Goal: Check status: Check status

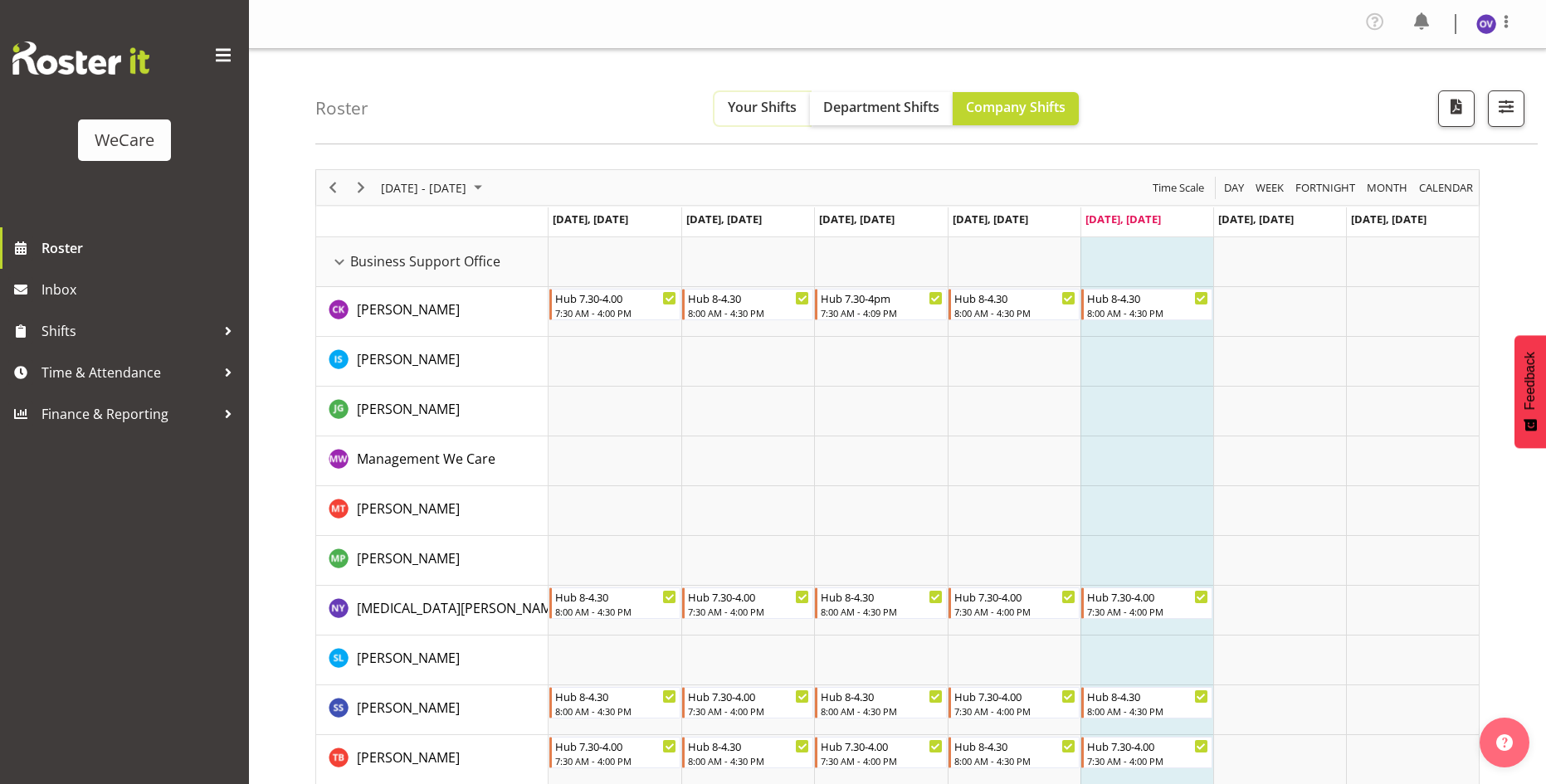
click at [763, 109] on span "Your Shifts" at bounding box center [763, 107] width 68 height 18
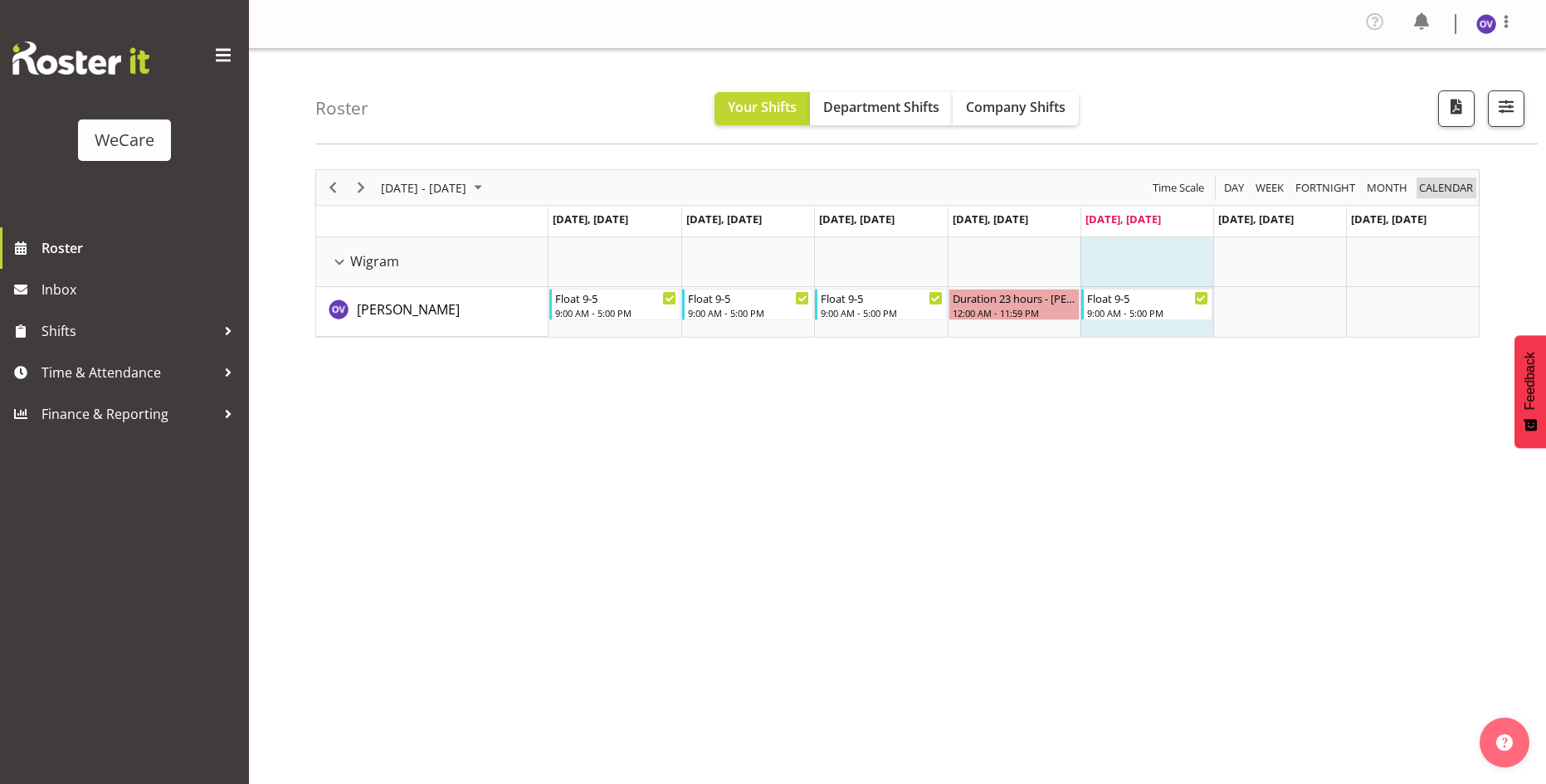
click at [1459, 191] on span "calendar" at bounding box center [1446, 188] width 58 height 21
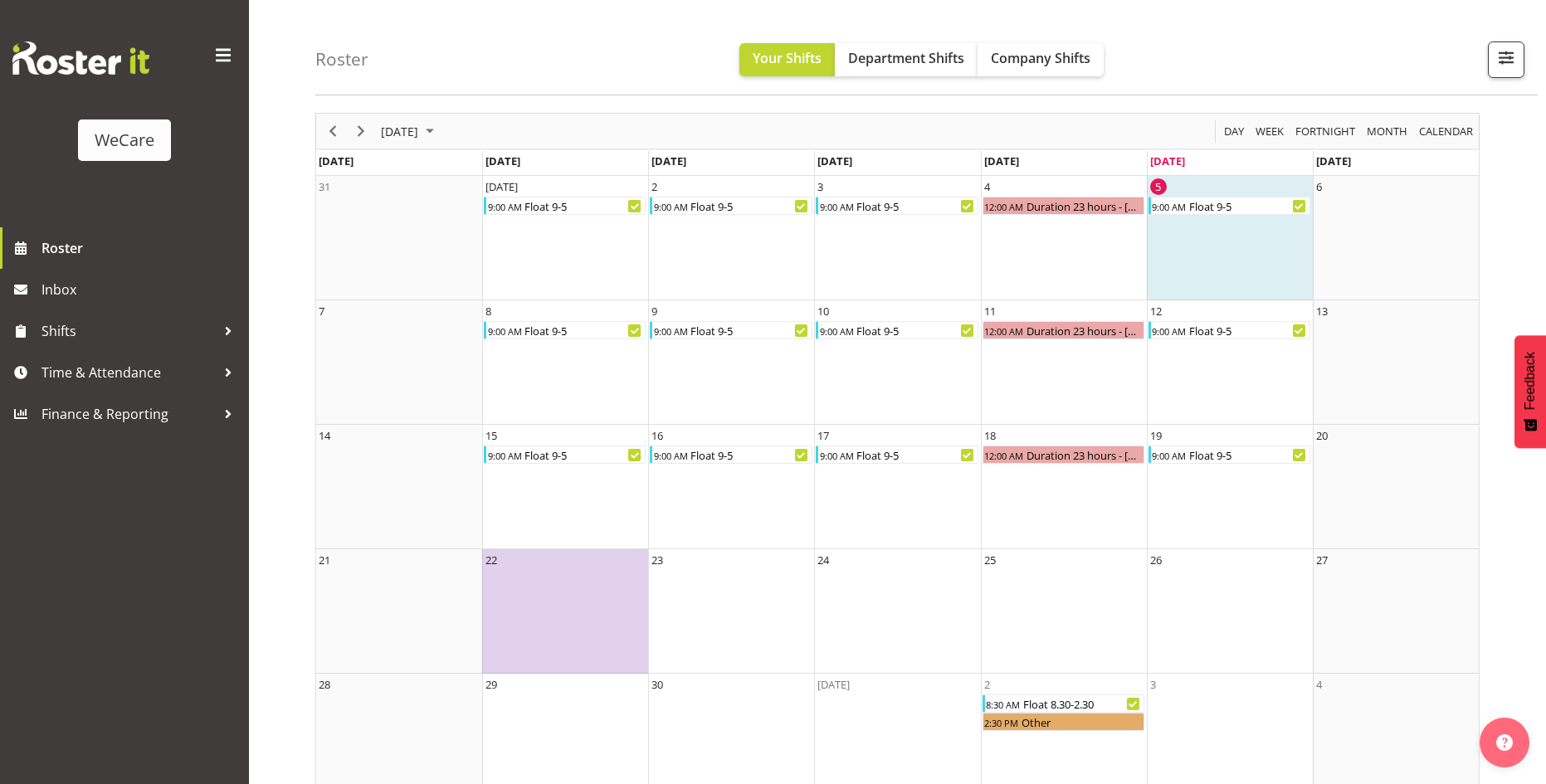
scroll to position [83, 0]
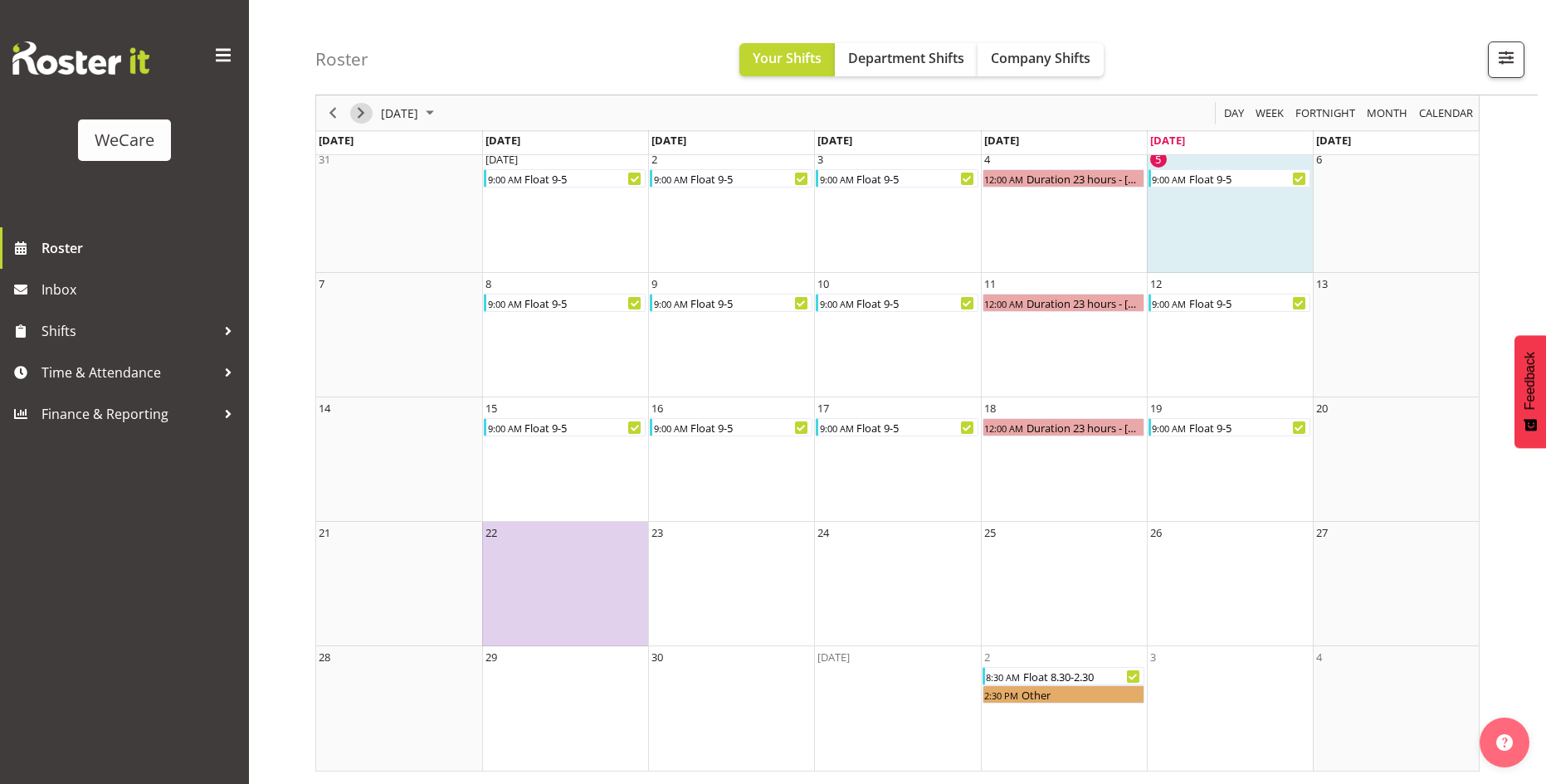
click at [362, 118] on span "Next" at bounding box center [361, 113] width 20 height 21
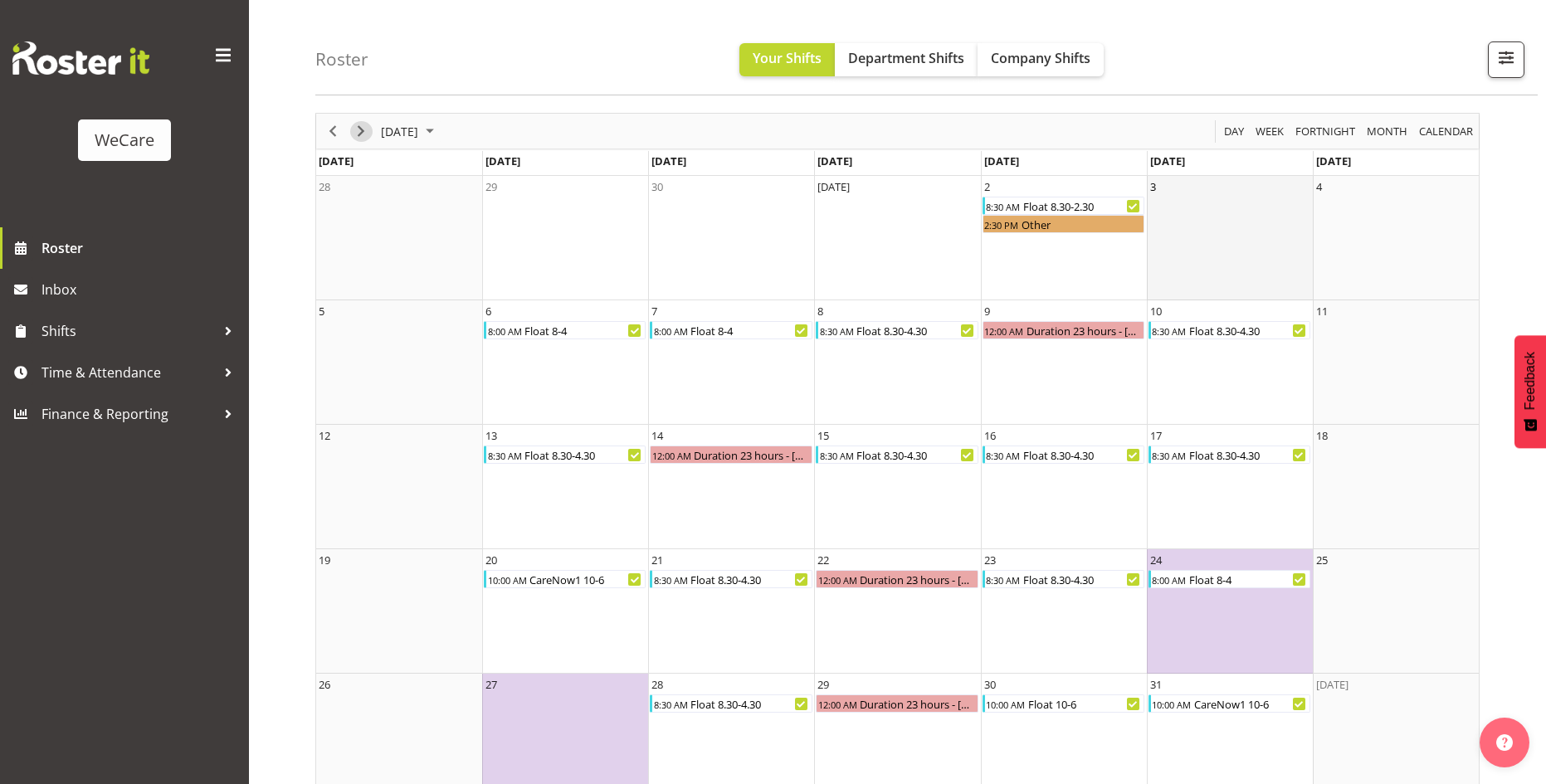
scroll to position [83, 0]
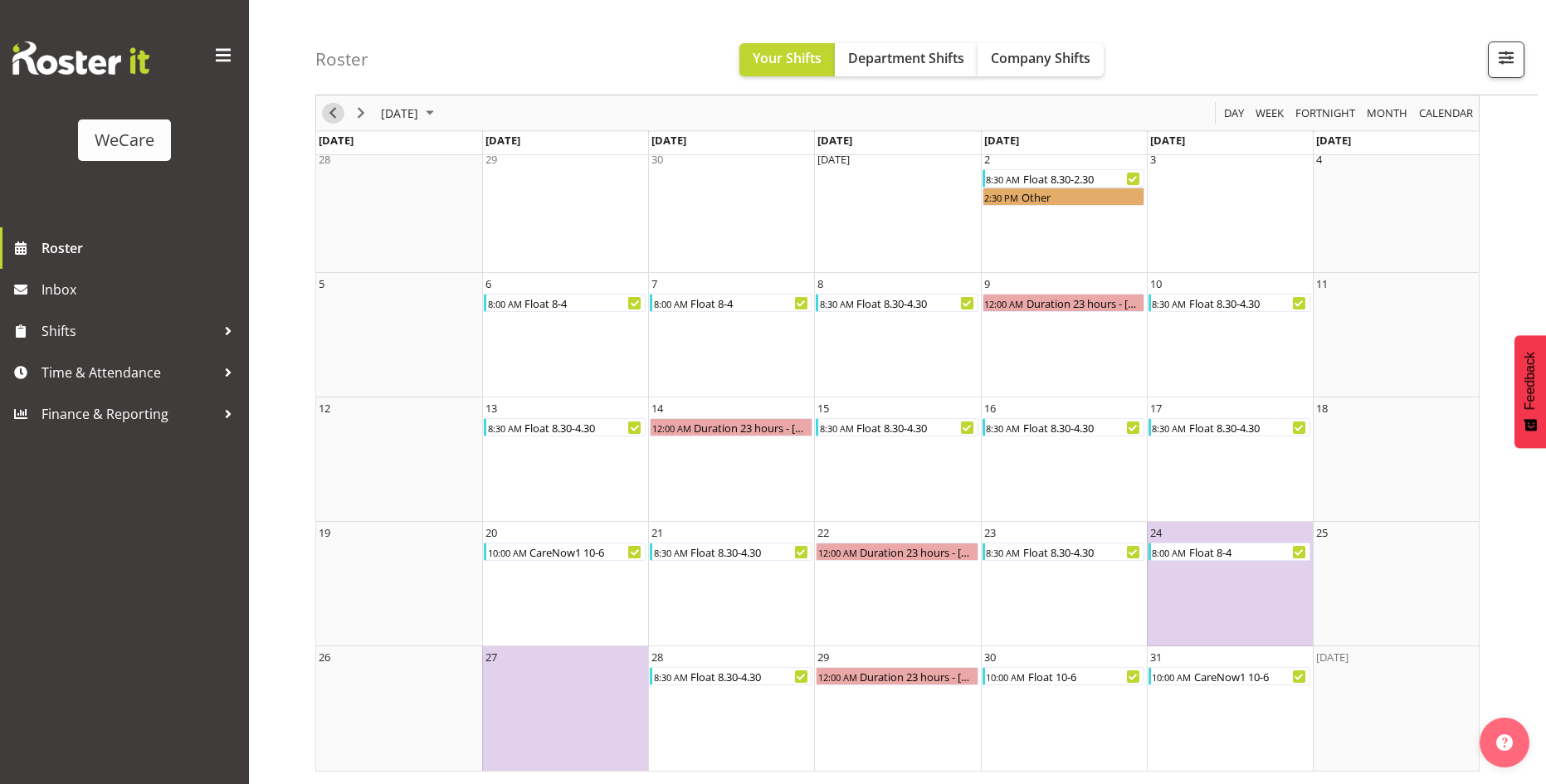
click at [336, 113] on span "Previous" at bounding box center [333, 113] width 20 height 21
